Goal: Find specific page/section: Find specific page/section

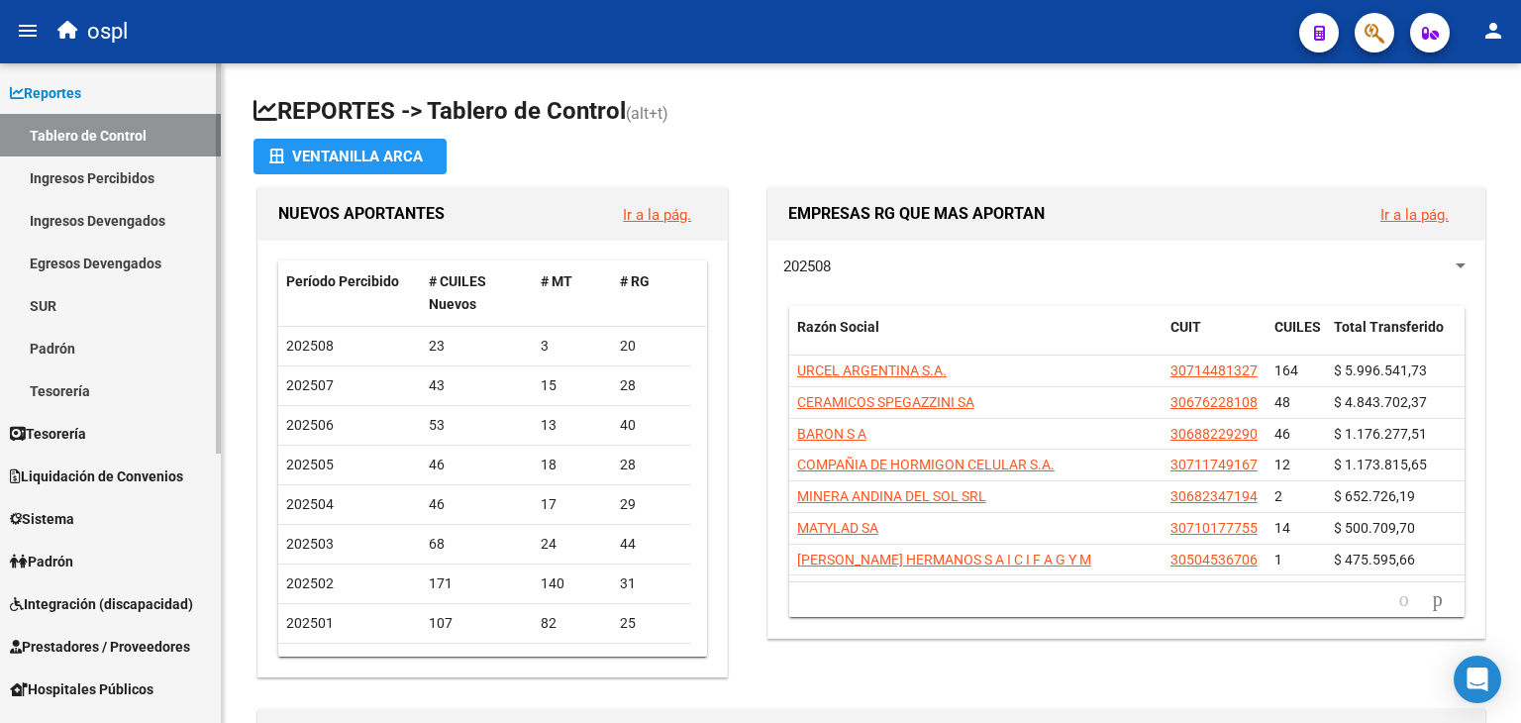
click at [98, 191] on link "Ingresos Percibidos" at bounding box center [110, 177] width 221 height 43
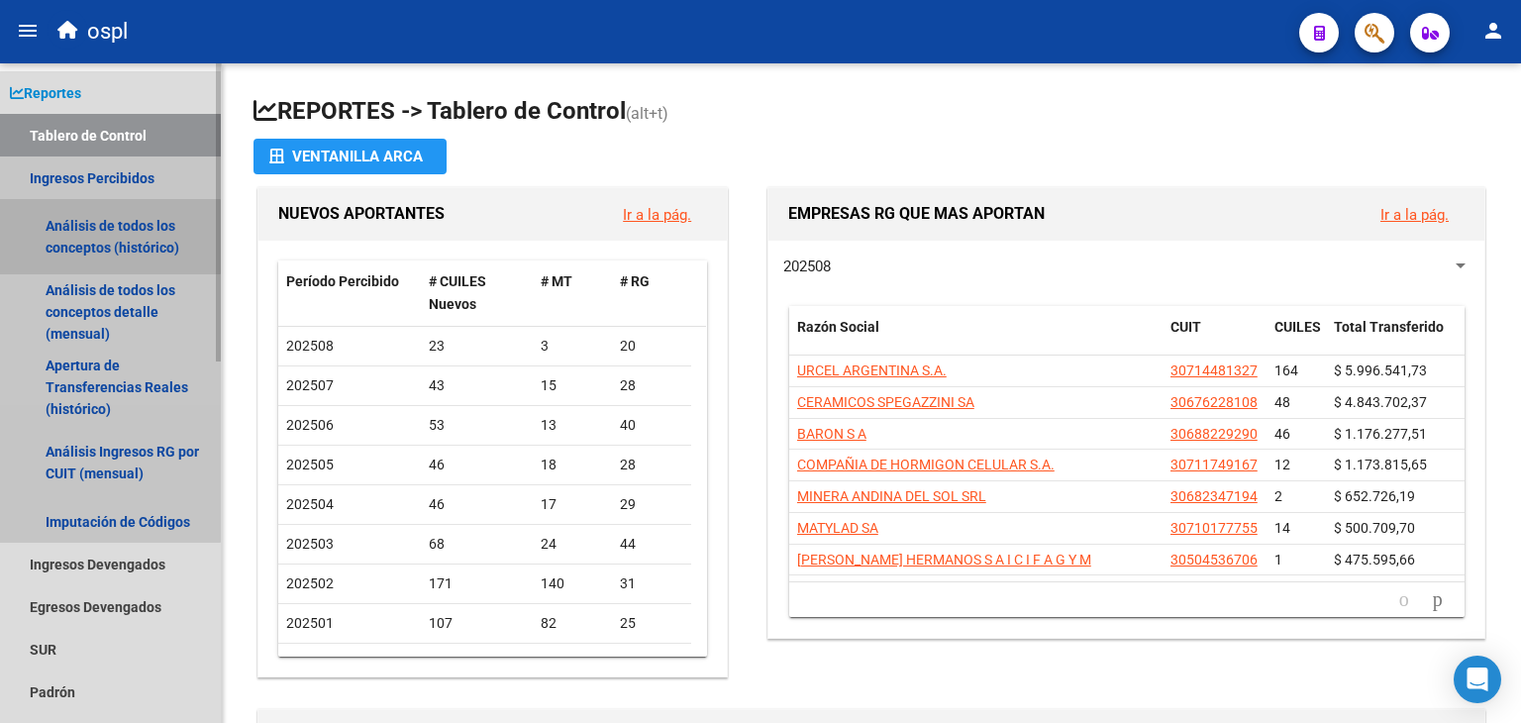
click at [82, 237] on link "Análisis de todos los conceptos (histórico)" at bounding box center [110, 236] width 221 height 75
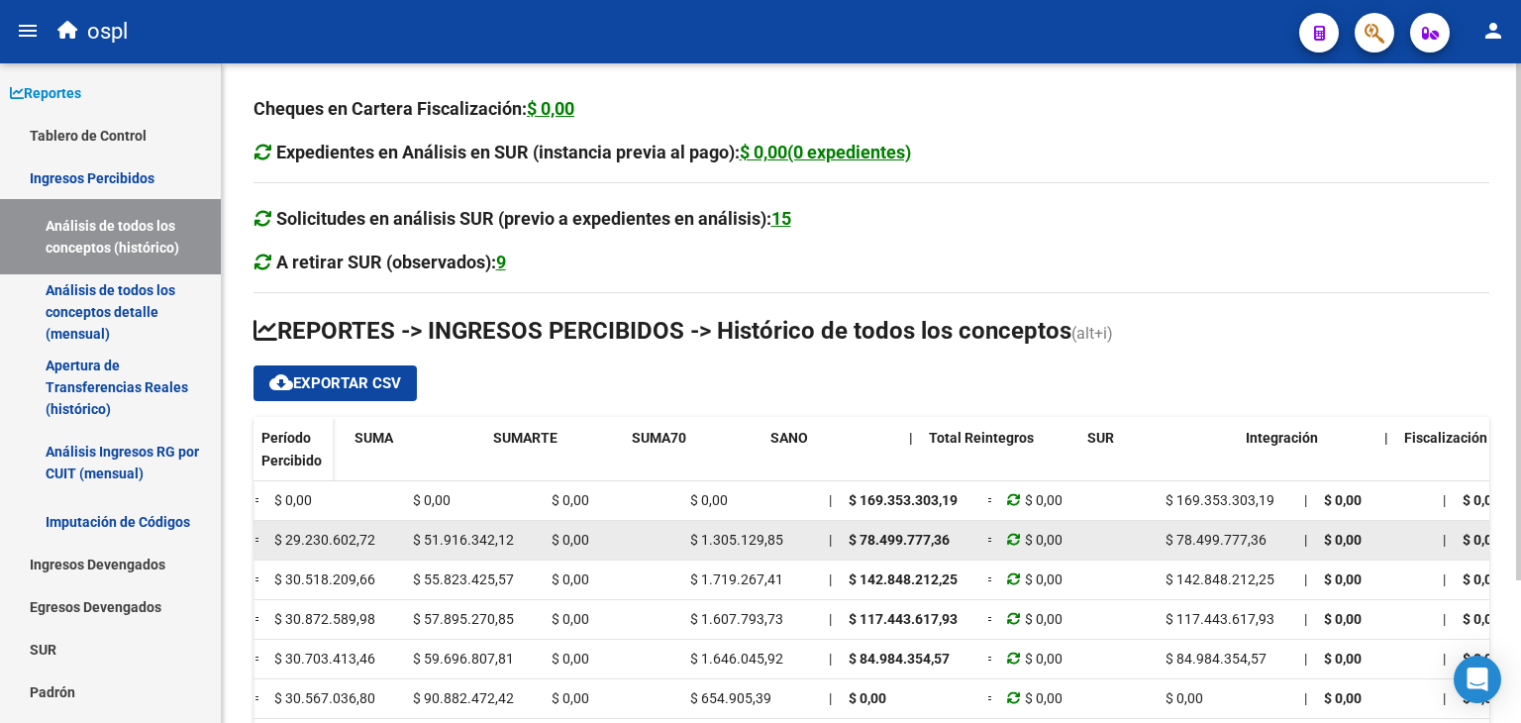
scroll to position [0, 1029]
